Goal: Task Accomplishment & Management: Manage account settings

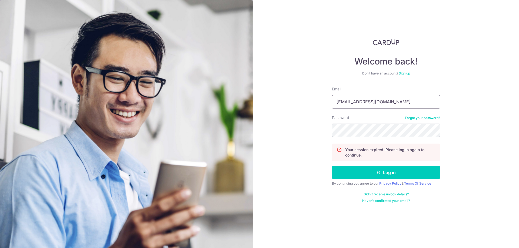
type input "[EMAIL_ADDRESS][DOMAIN_NAME]"
click at [382, 172] on button "Log in" at bounding box center [386, 173] width 108 height 14
